Goal: Task Accomplishment & Management: Manage account settings

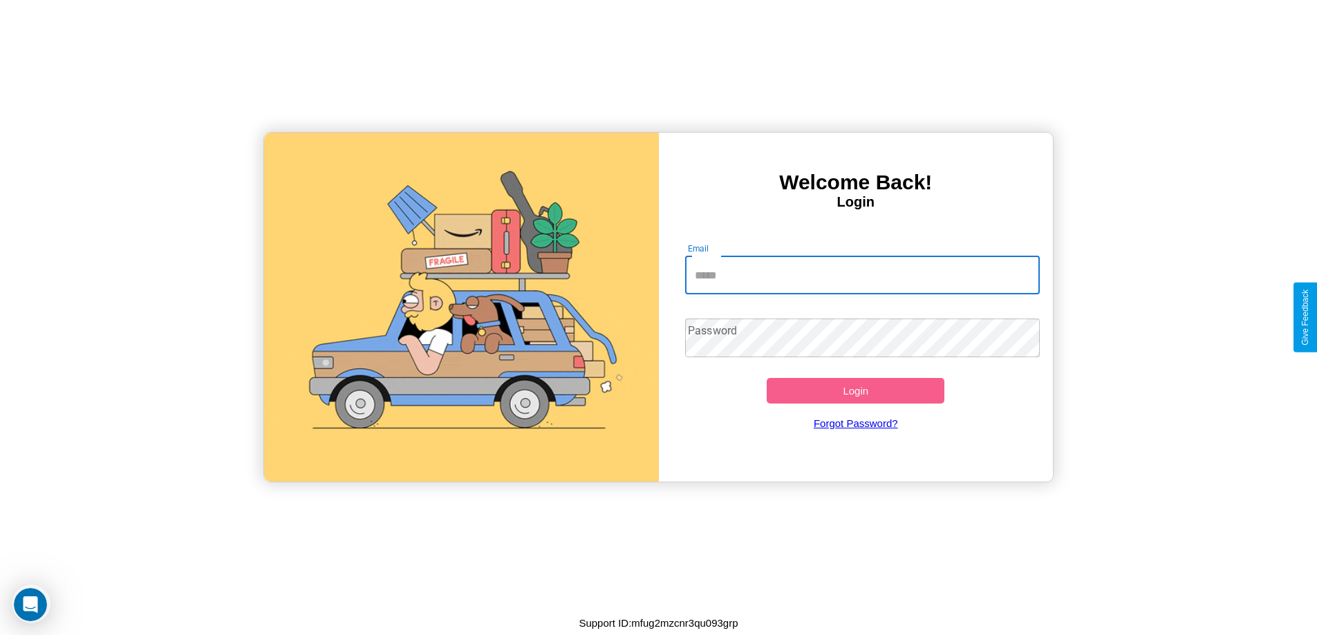
click at [862, 275] on input "Email" at bounding box center [862, 275] width 355 height 39
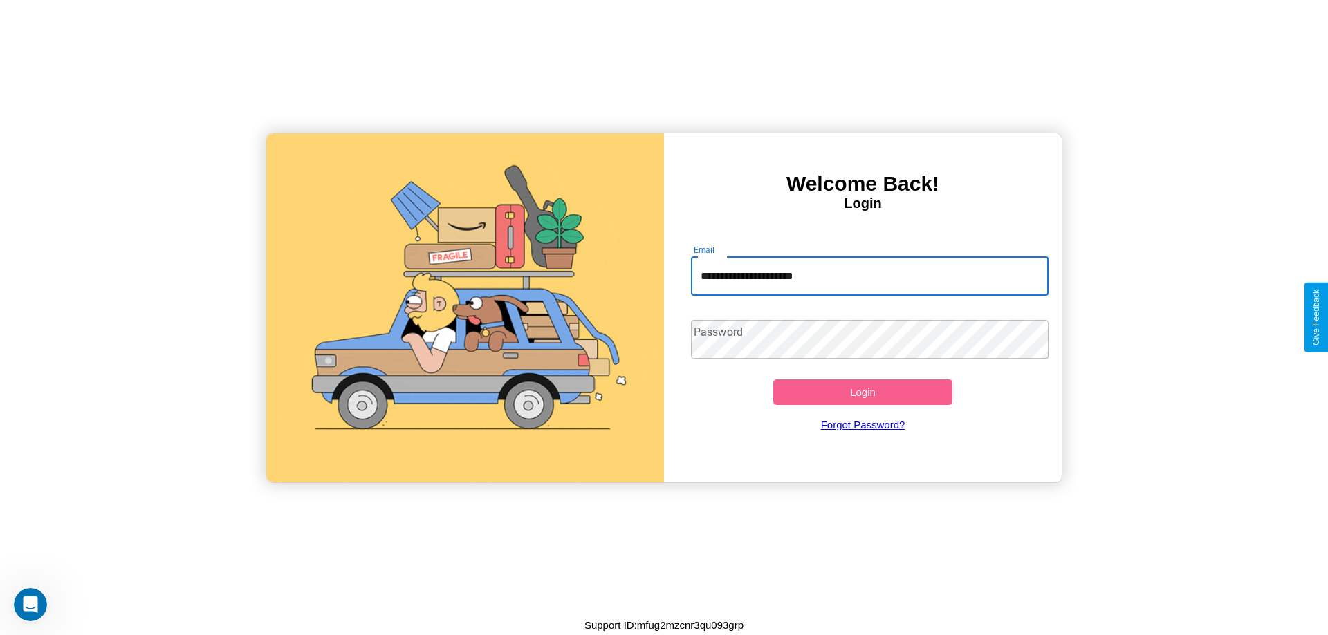
type input "**********"
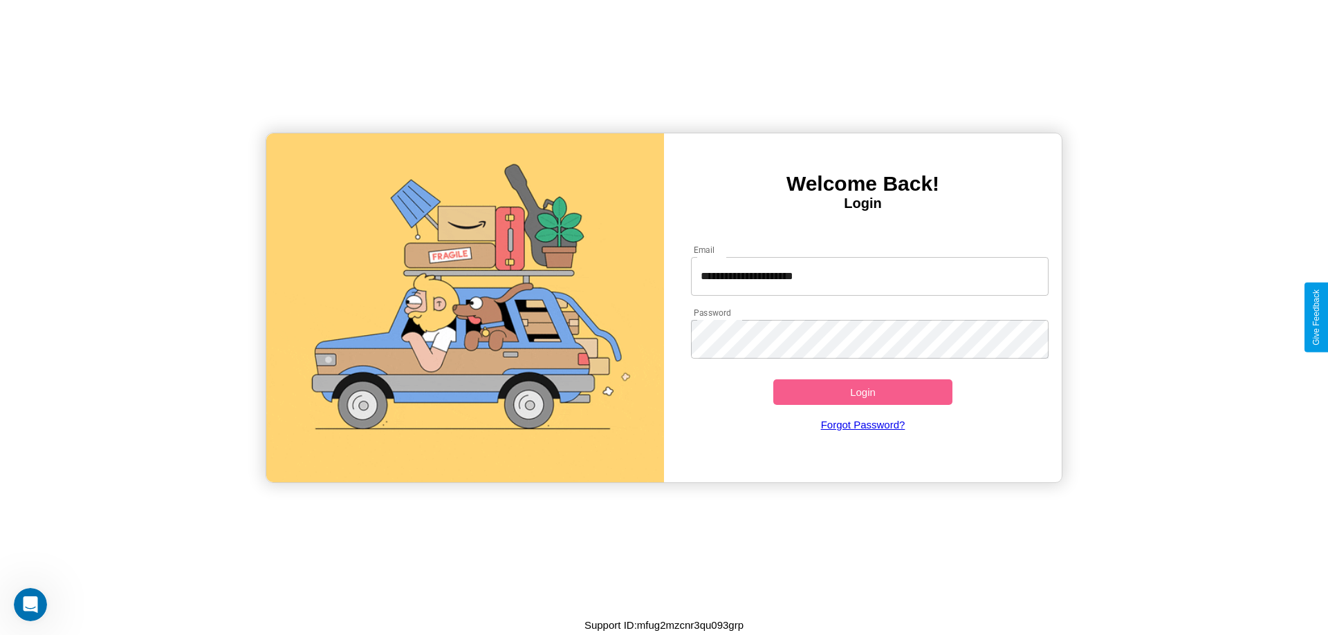
click at [862, 392] on button "Login" at bounding box center [862, 393] width 179 height 26
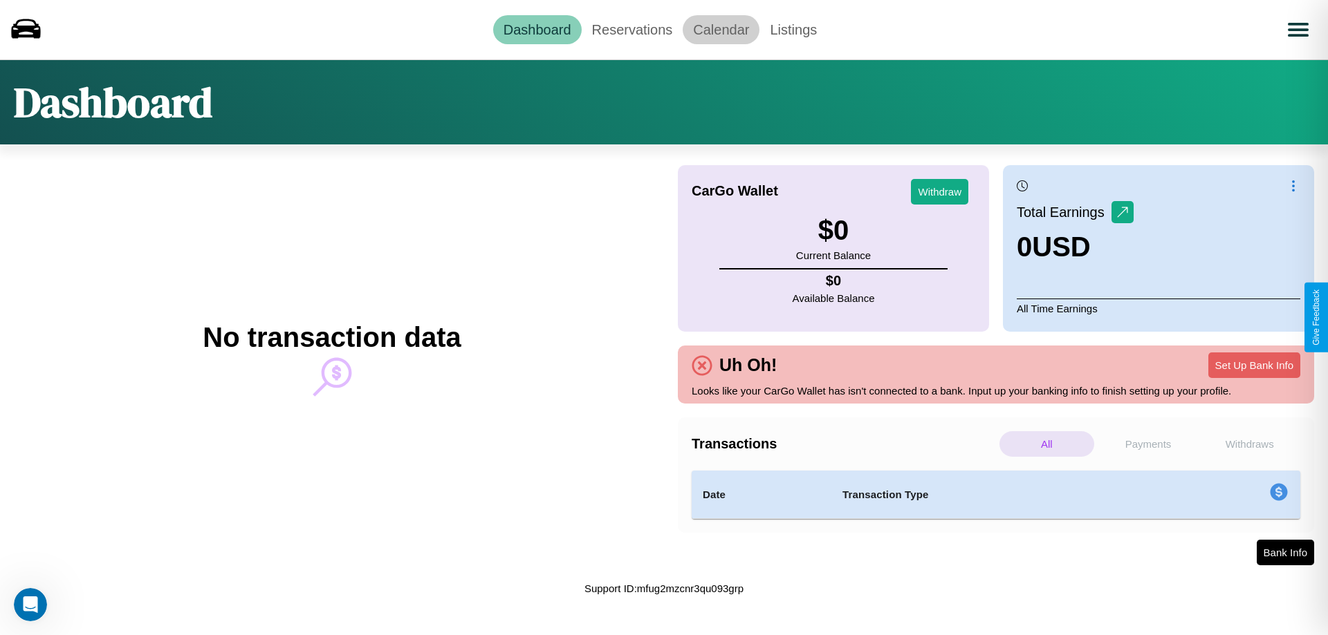
click at [721, 29] on link "Calendar" at bounding box center [720, 29] width 77 height 29
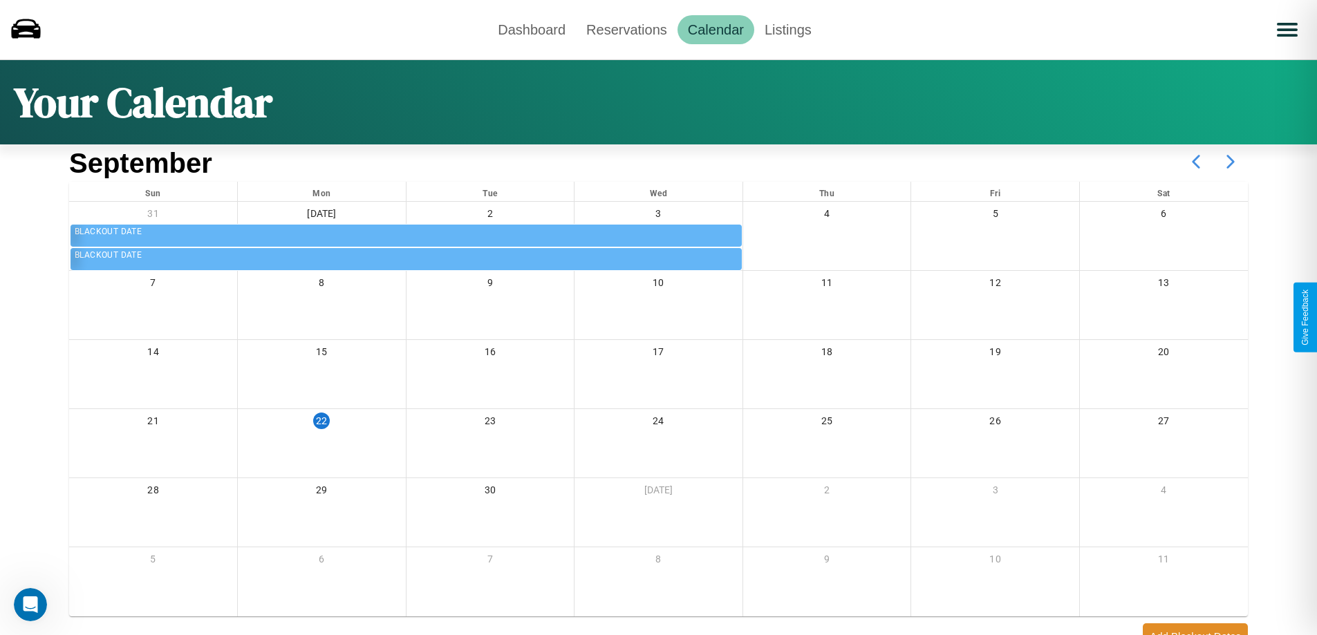
click at [1231, 162] on icon at bounding box center [1231, 162] width 35 height 35
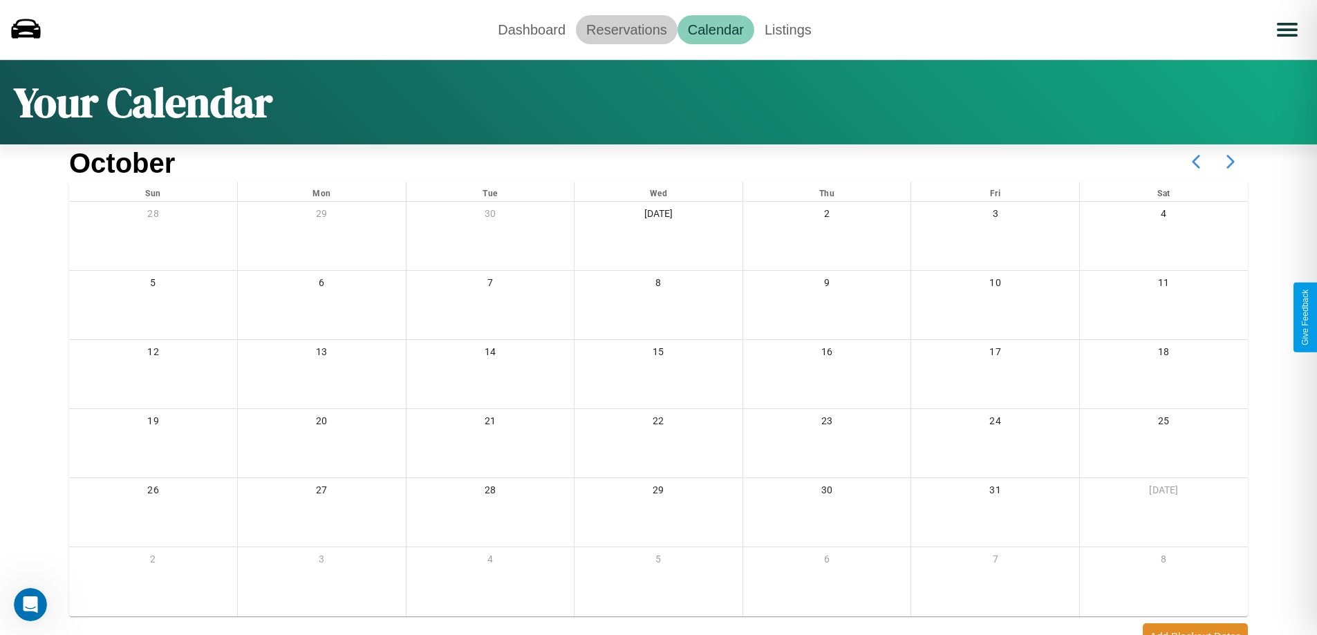
click at [626, 29] on link "Reservations" at bounding box center [627, 29] width 102 height 29
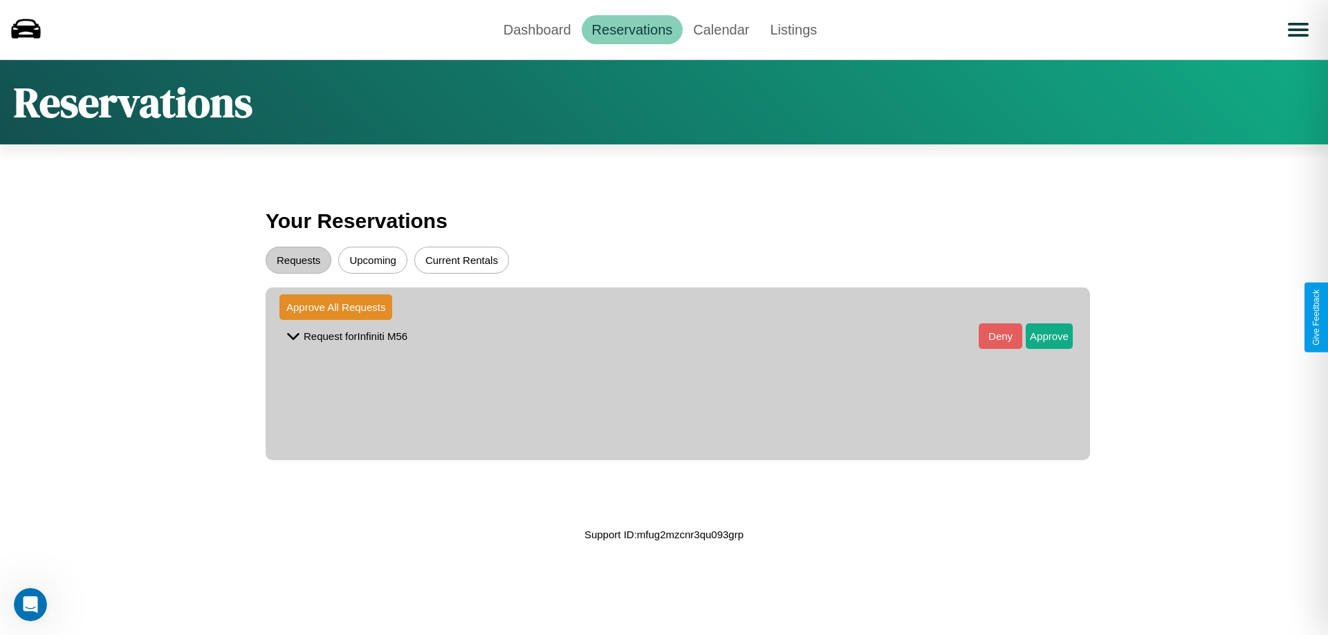
click at [373, 260] on button "Upcoming" at bounding box center [372, 260] width 69 height 27
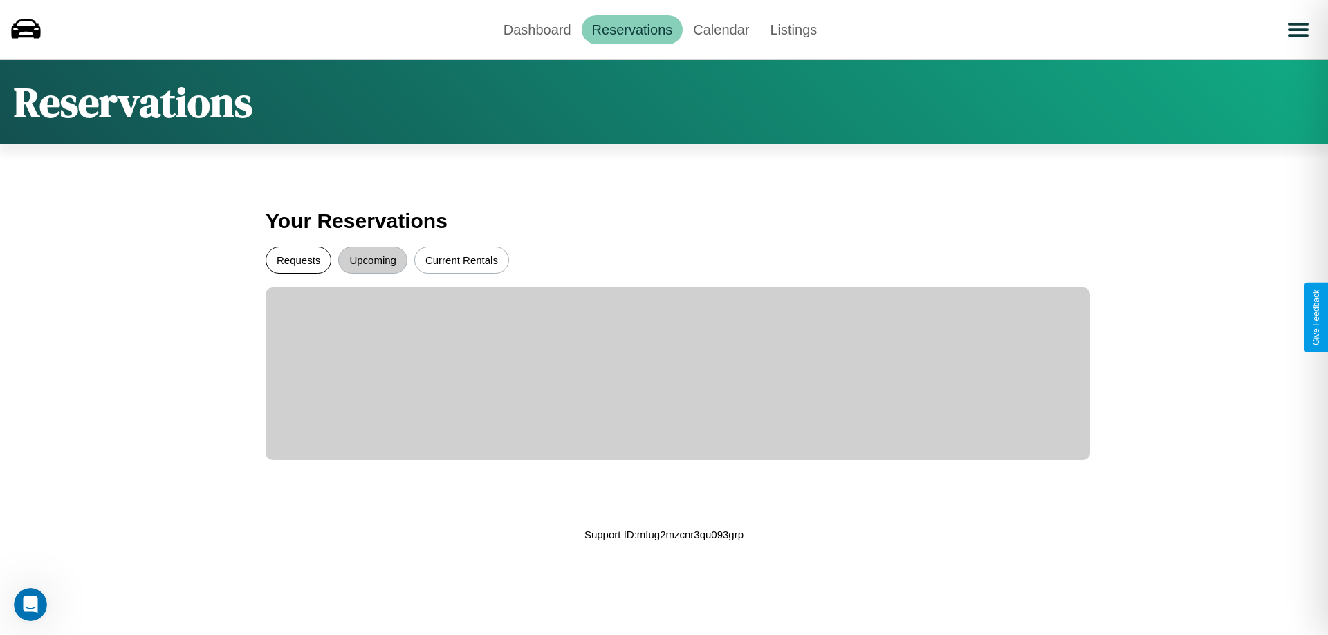
click at [298, 260] on button "Requests" at bounding box center [299, 260] width 66 height 27
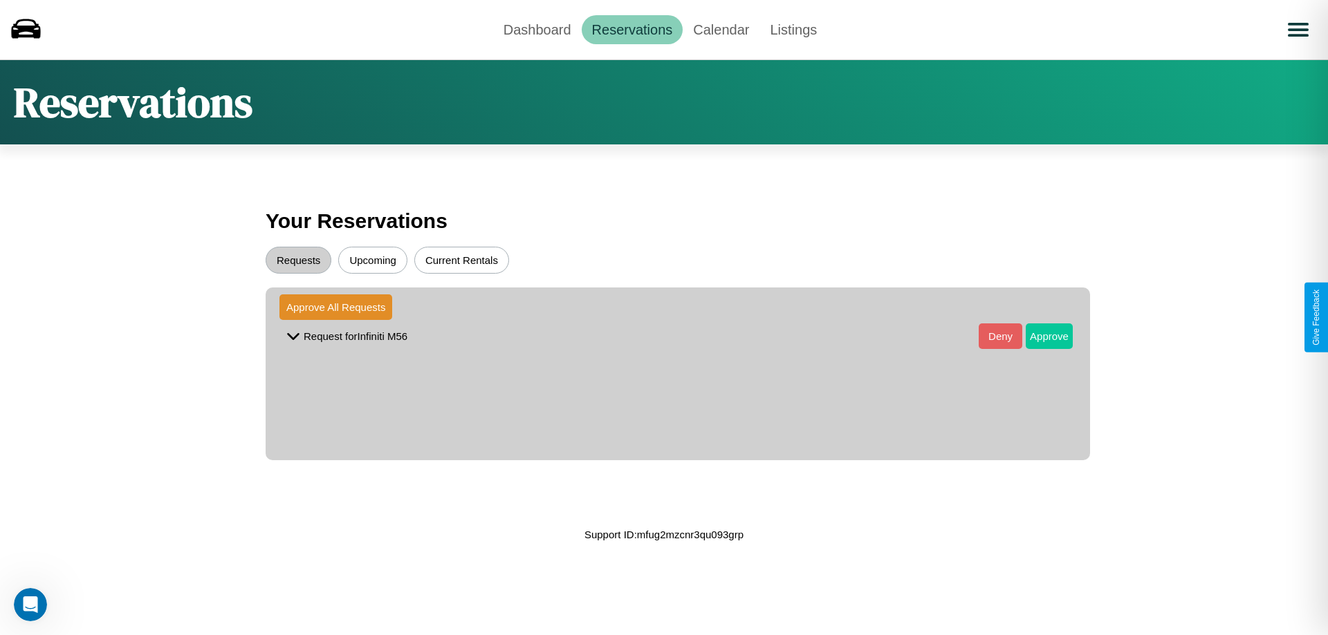
click at [1039, 336] on button "Approve" at bounding box center [1048, 337] width 47 height 26
